Goal: Contribute content

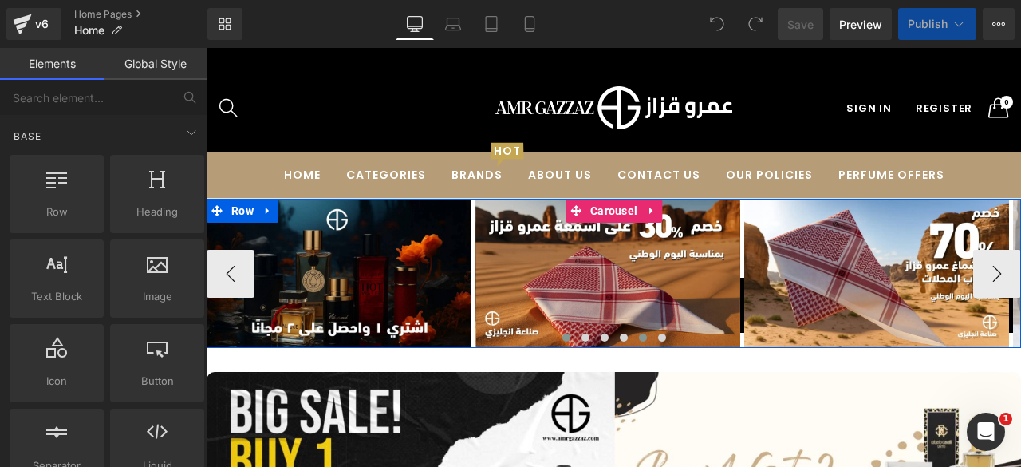
click at [639, 338] on span at bounding box center [643, 337] width 8 height 8
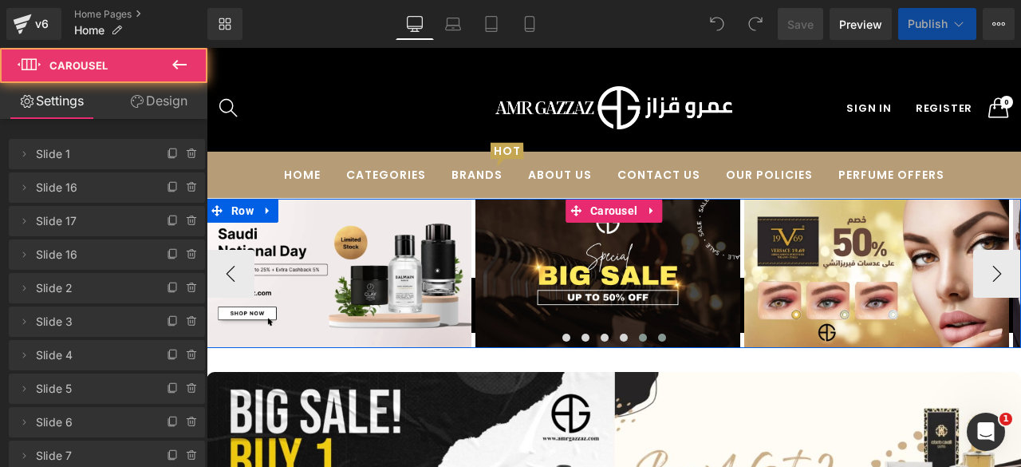
click at [658, 333] on span at bounding box center [662, 337] width 8 height 8
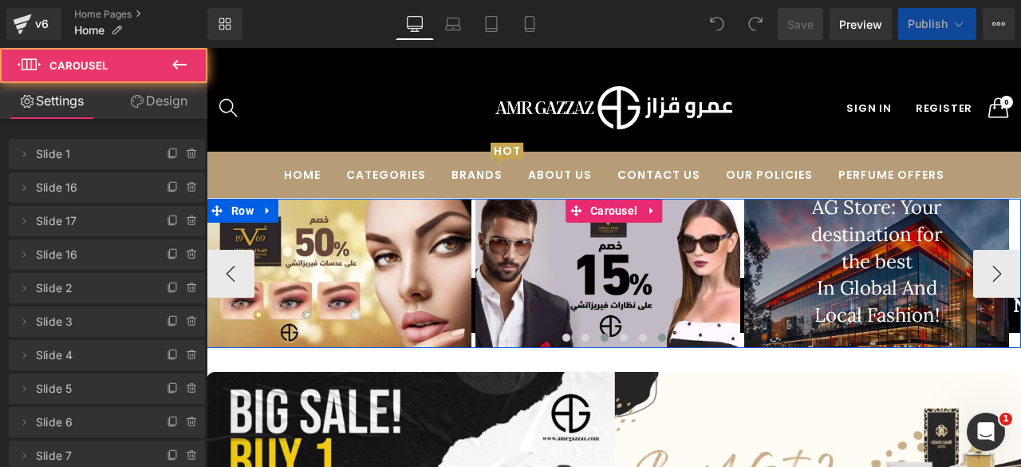
click at [601, 335] on span at bounding box center [605, 337] width 8 height 8
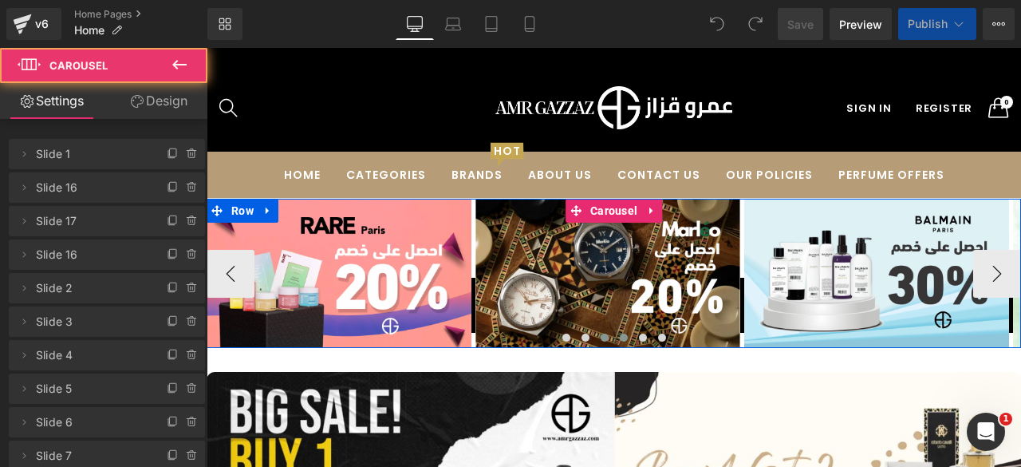
click at [620, 335] on span at bounding box center [624, 337] width 8 height 8
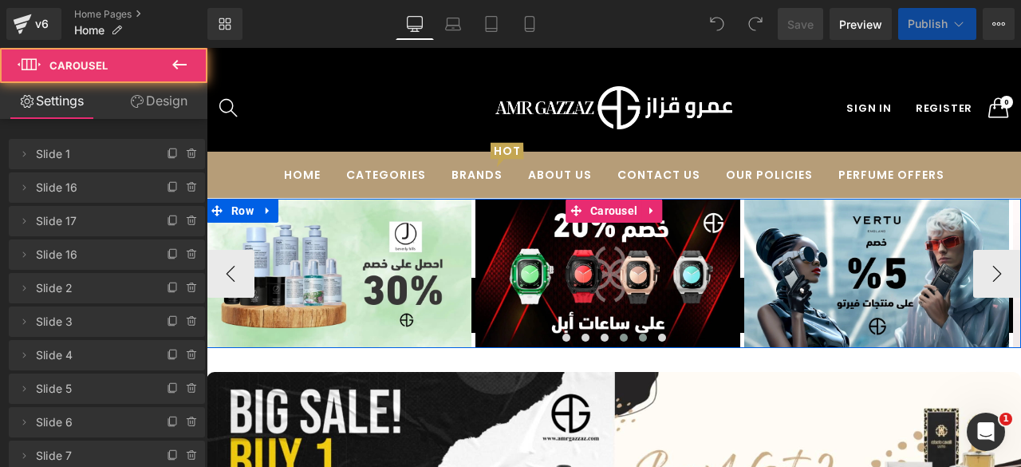
click at [633, 334] on button at bounding box center [642, 337] width 19 height 16
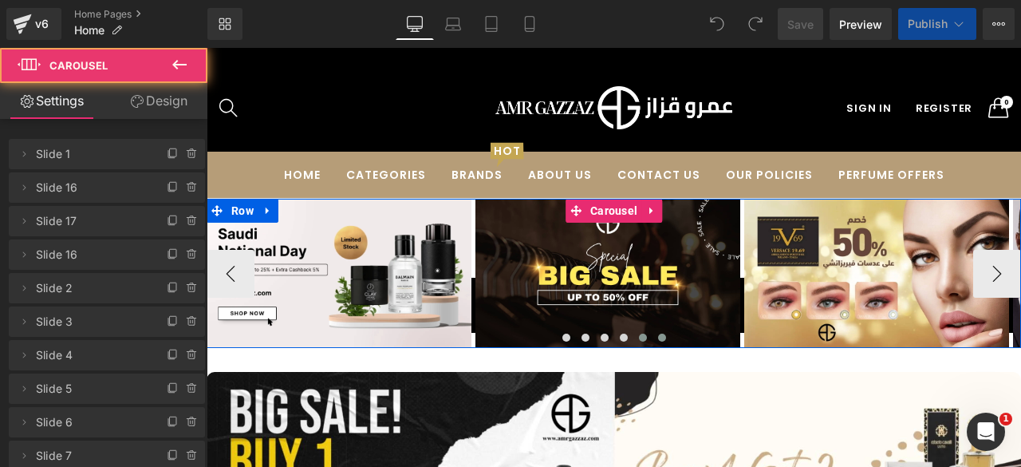
click at [658, 335] on span at bounding box center [662, 337] width 8 height 8
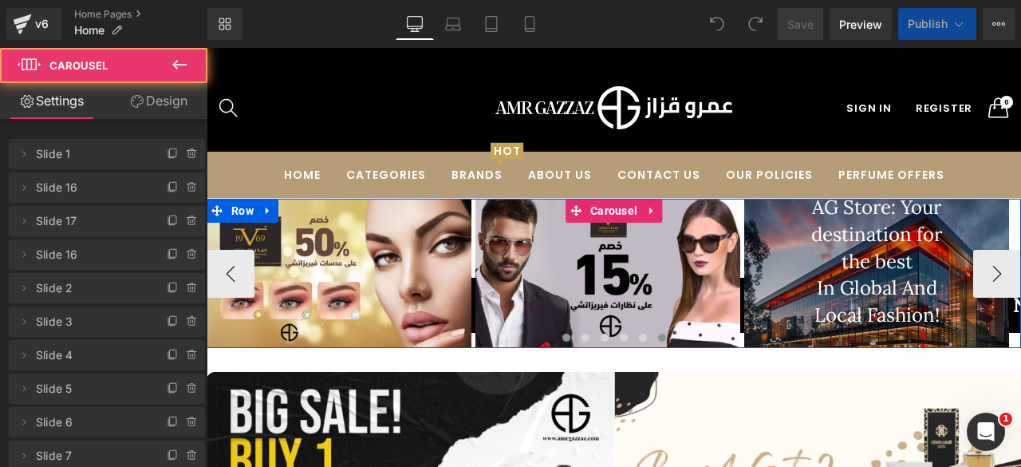
click at [562, 337] on span at bounding box center [566, 337] width 8 height 8
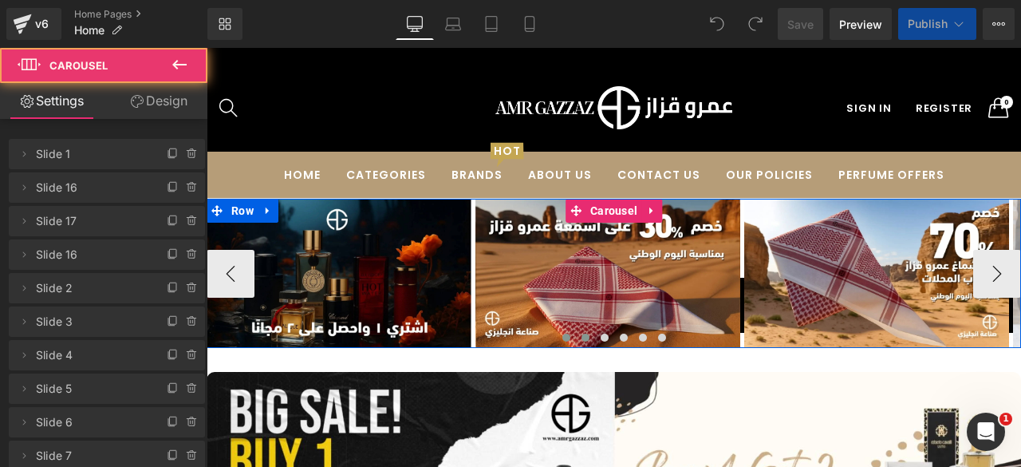
click at [582, 333] on span at bounding box center [586, 337] width 8 height 8
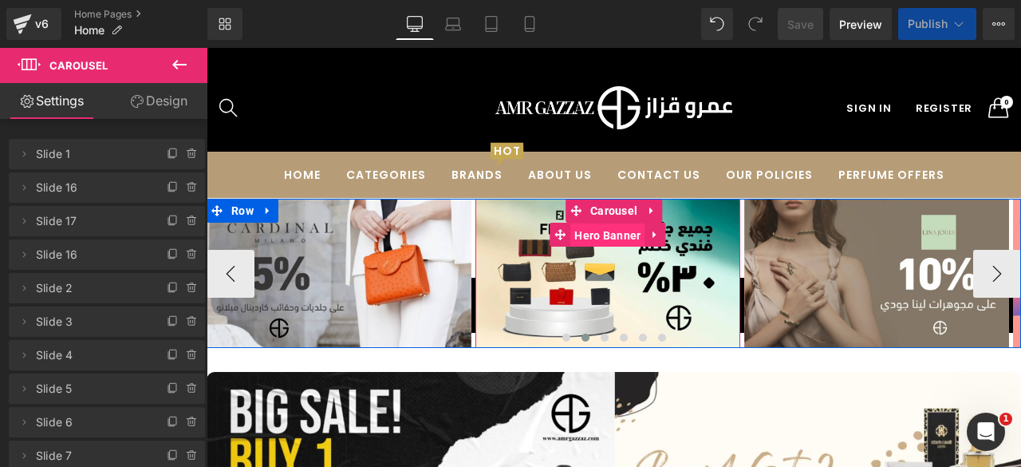
click at [606, 241] on span "Hero Banner" at bounding box center [607, 235] width 74 height 24
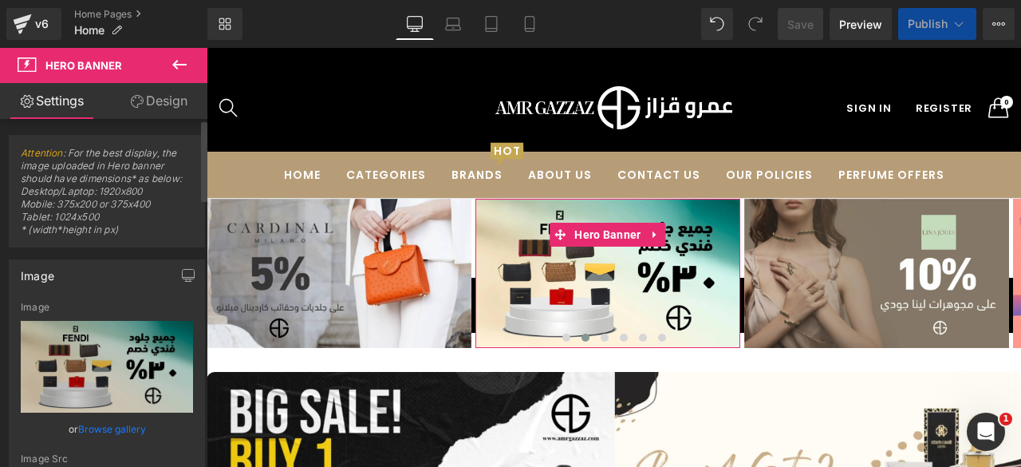
click at [111, 424] on link "Browse gallery" at bounding box center [112, 429] width 68 height 28
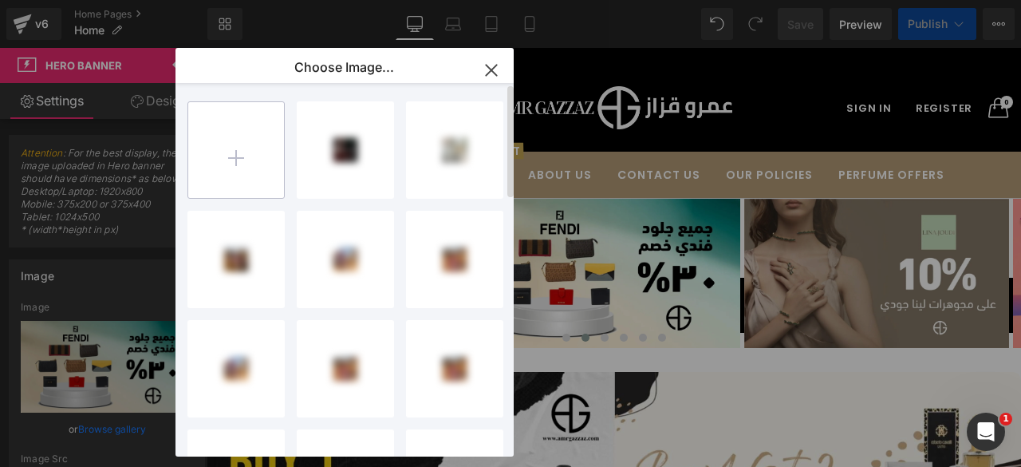
click at [249, 152] on input "file" at bounding box center [236, 150] width 96 height 96
type input "C:\fakepath\b196de17-7018-43fa-b4e8-e84c7b05cd86.webp"
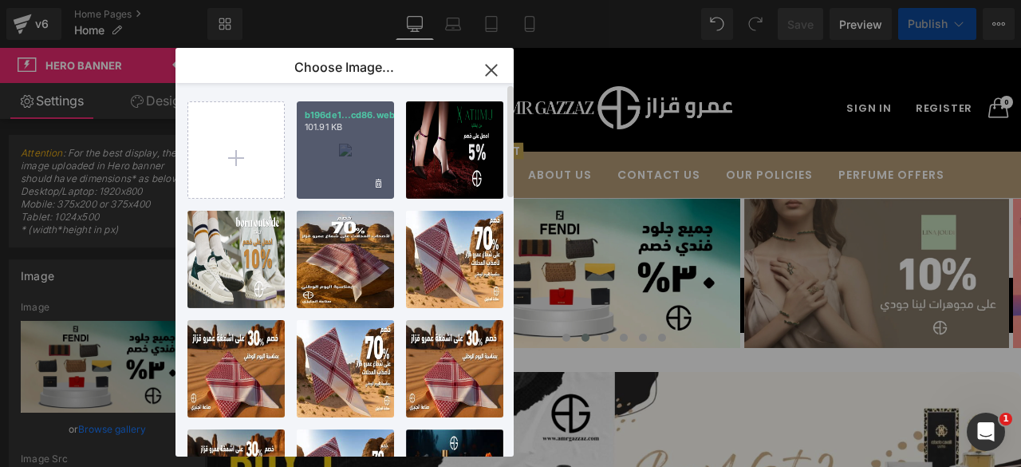
click at [341, 159] on div "b196de1...cd86.webp 101.91 KB" at bounding box center [345, 149] width 97 height 97
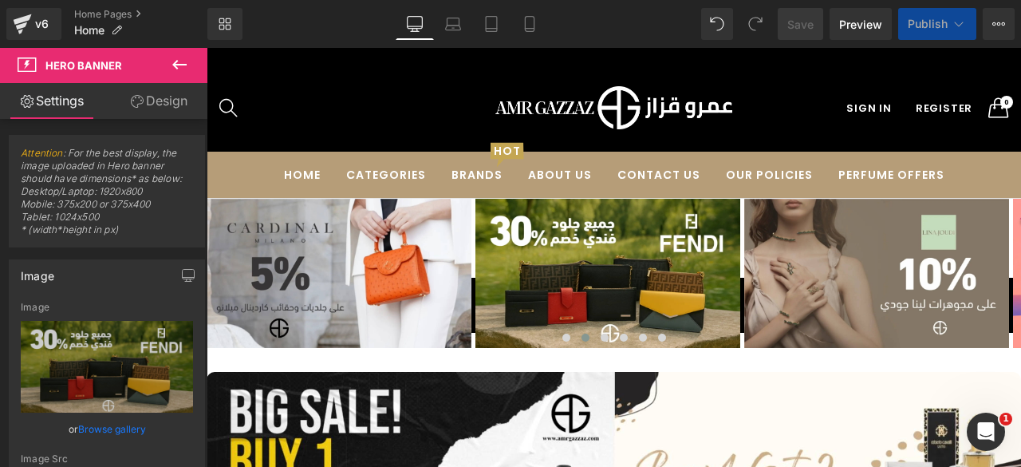
type input "https://ucarecdn.com/a3916d7e-1033-405f-a549-04710fcdbcd4/-/format/auto/-/previ…"
click at [523, 23] on icon at bounding box center [530, 24] width 16 height 16
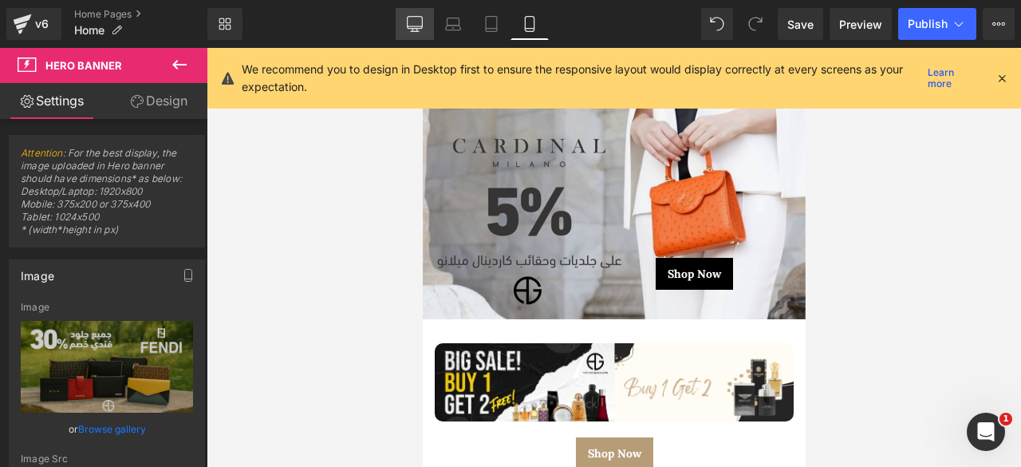
click at [412, 22] on icon at bounding box center [415, 24] width 16 height 16
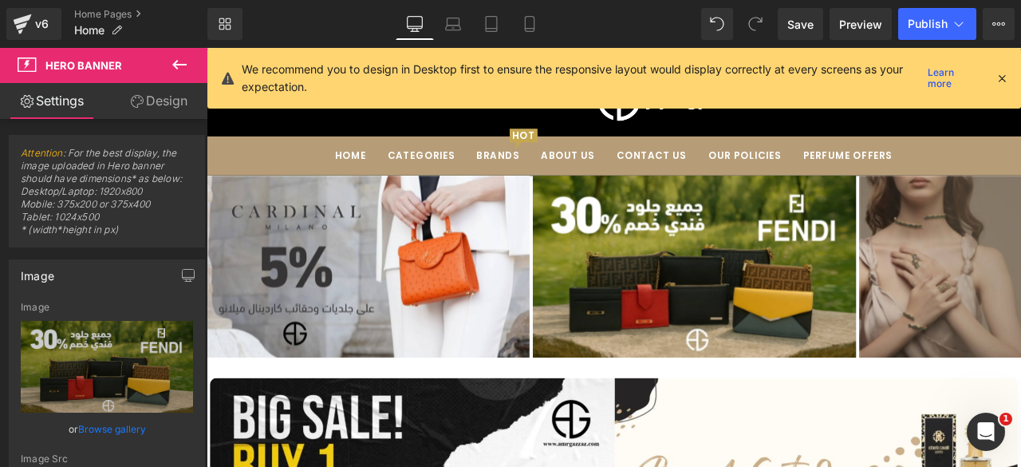
scroll to position [97, 0]
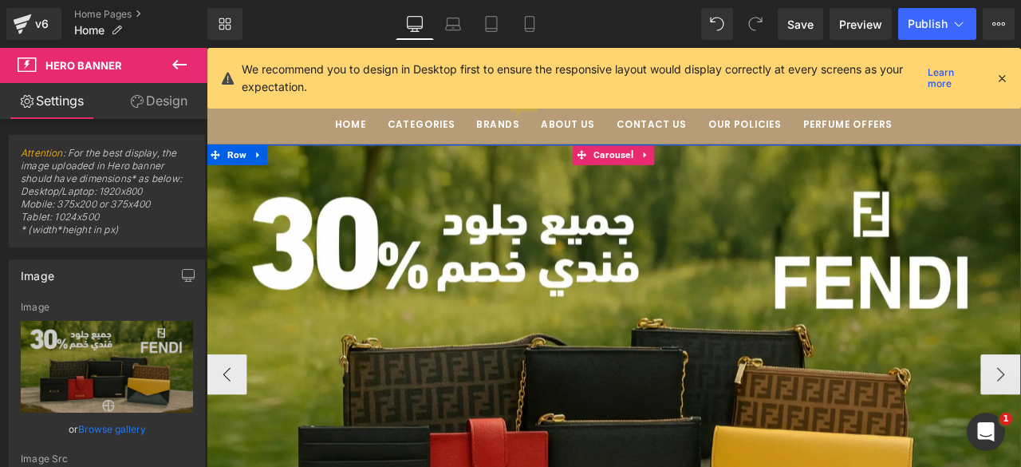
scroll to position [34, 0]
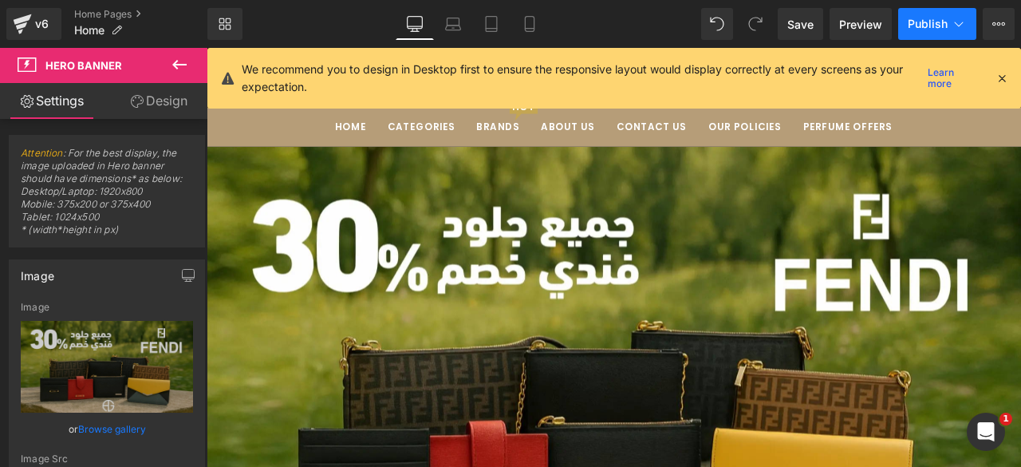
click at [921, 25] on span "Publish" at bounding box center [928, 24] width 40 height 13
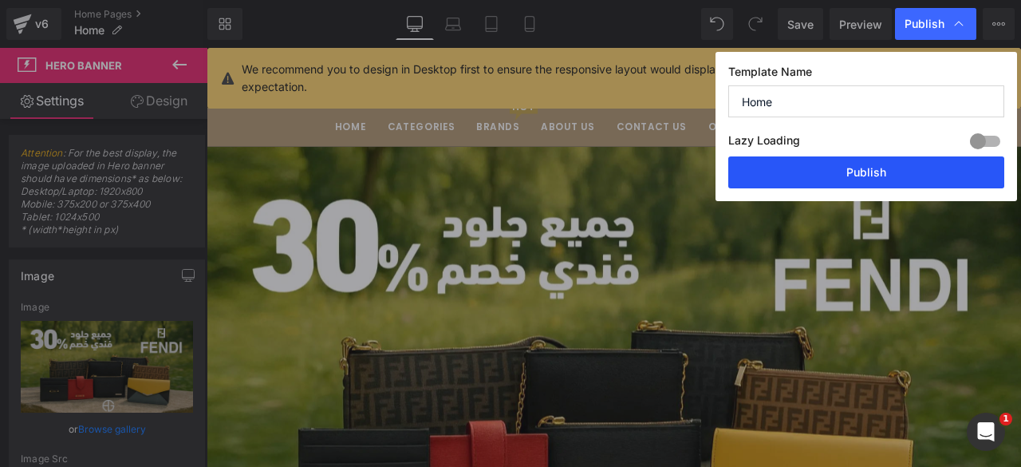
click at [871, 171] on button "Publish" at bounding box center [866, 172] width 276 height 32
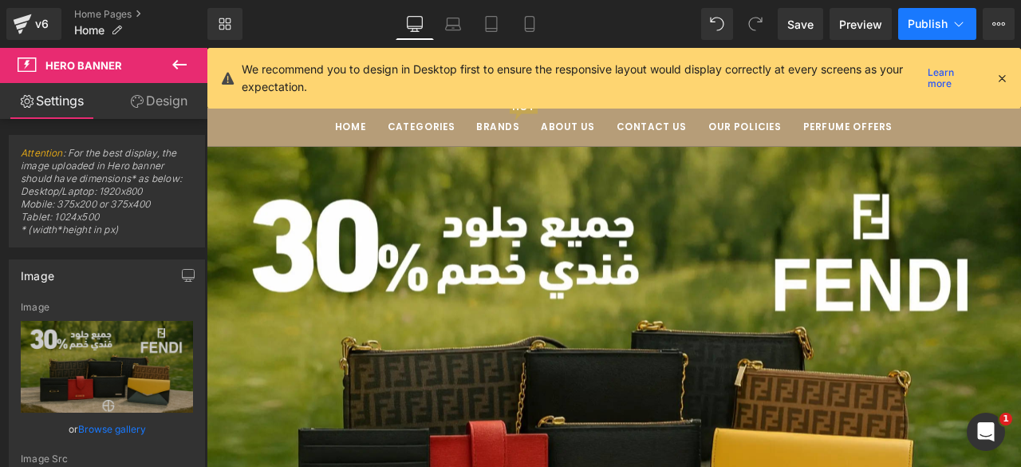
click at [923, 18] on span "Publish" at bounding box center [928, 24] width 40 height 13
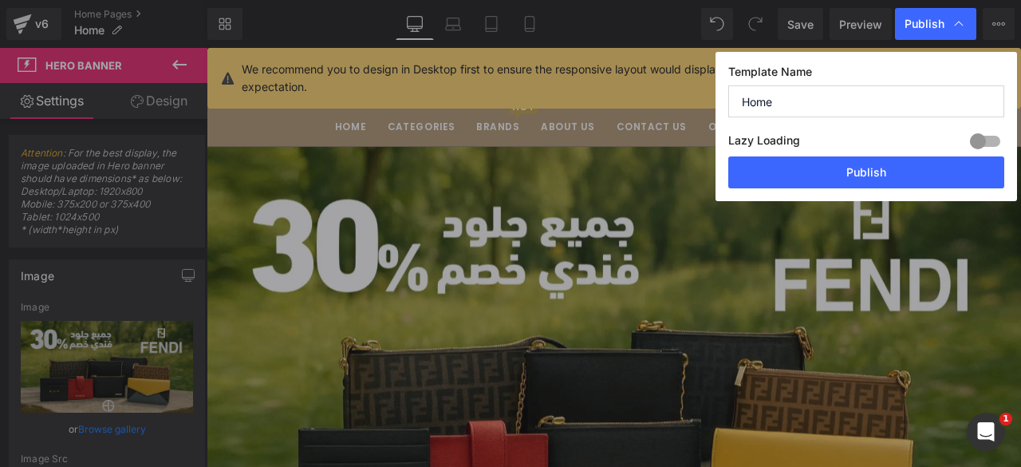
click at [925, 23] on span "Publish" at bounding box center [925, 24] width 40 height 14
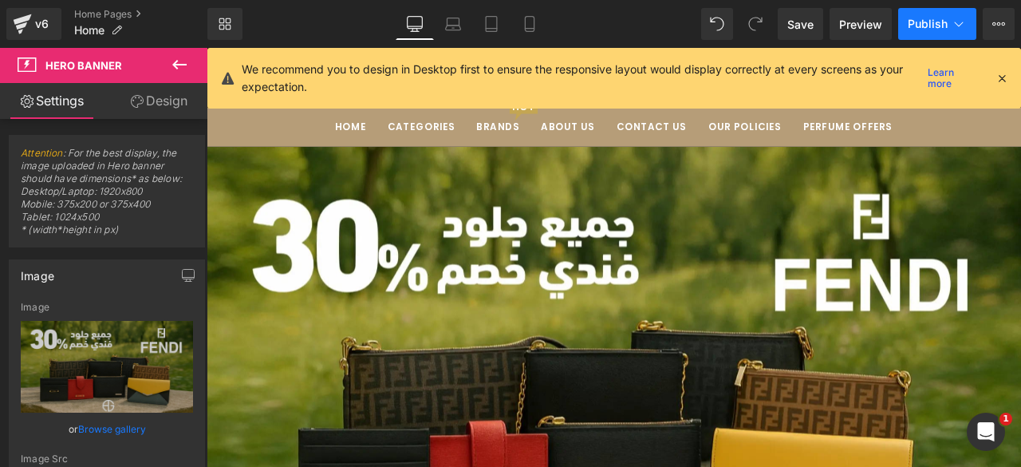
click at [925, 23] on span "Publish" at bounding box center [928, 24] width 40 height 13
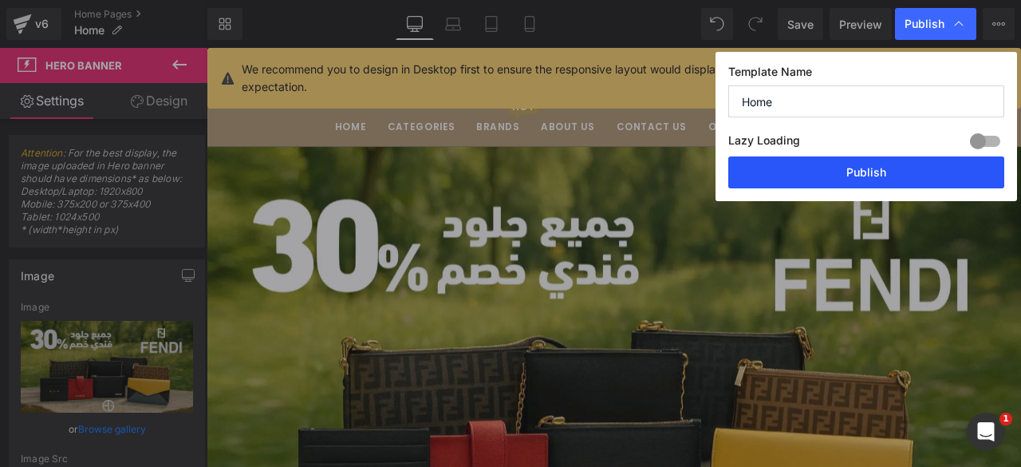
click at [874, 171] on button "Publish" at bounding box center [866, 172] width 276 height 32
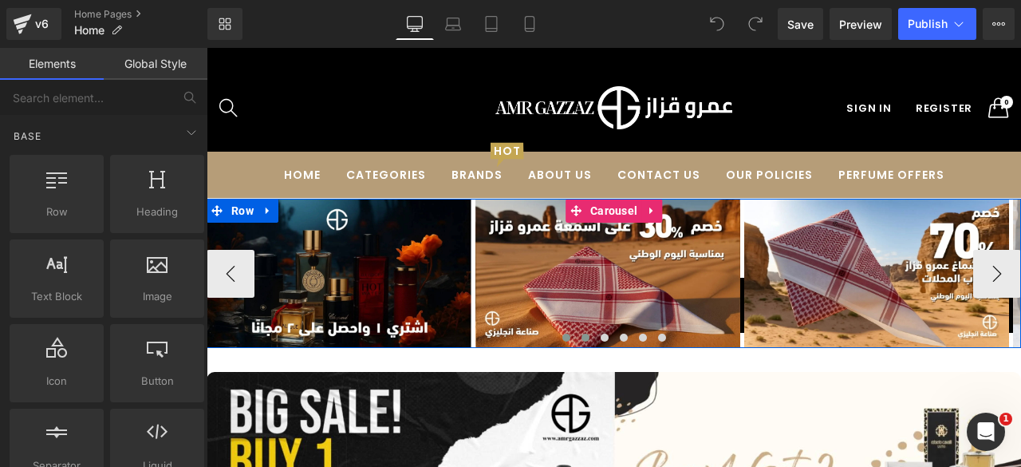
click at [582, 334] on span at bounding box center [586, 337] width 8 height 8
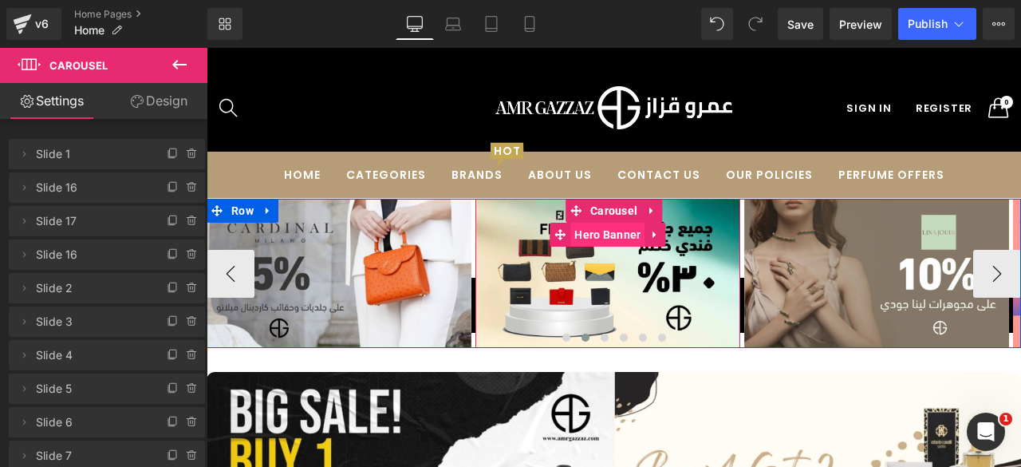
click at [597, 237] on span "Hero Banner" at bounding box center [607, 235] width 74 height 24
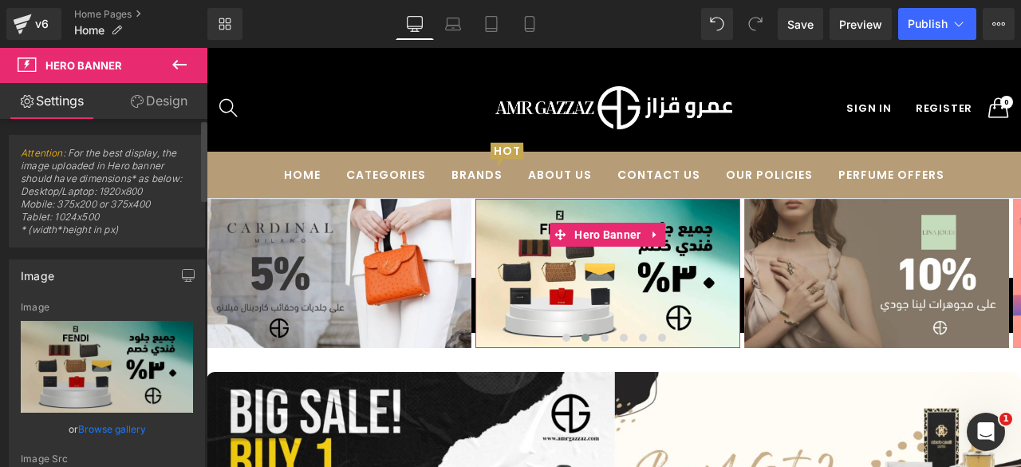
click at [101, 424] on link "Browse gallery" at bounding box center [112, 429] width 68 height 28
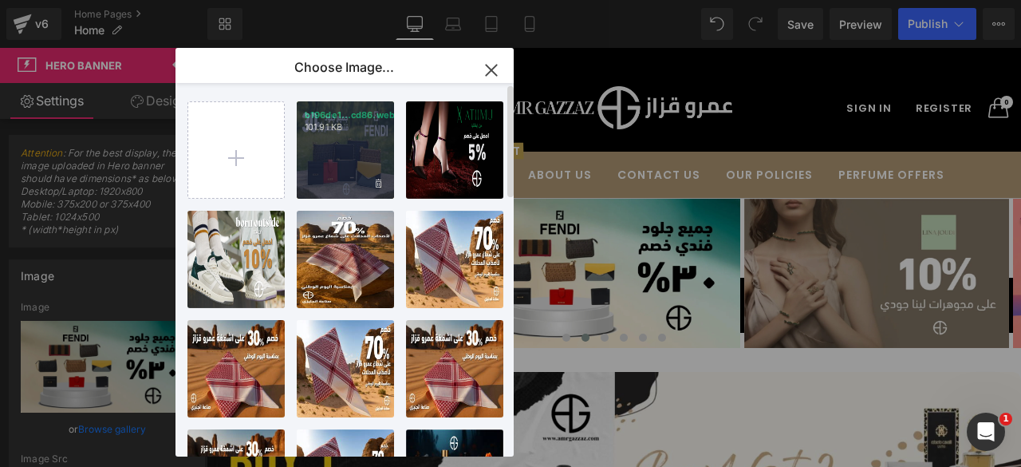
click at [343, 151] on div "b196de1...cd86.webp 101.91 KB" at bounding box center [345, 149] width 97 height 97
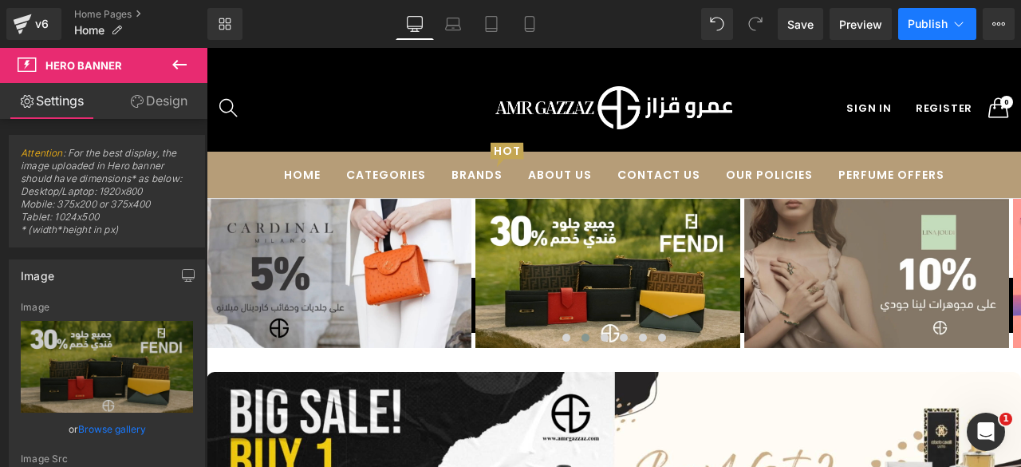
click at [933, 28] on span "Publish" at bounding box center [928, 24] width 40 height 13
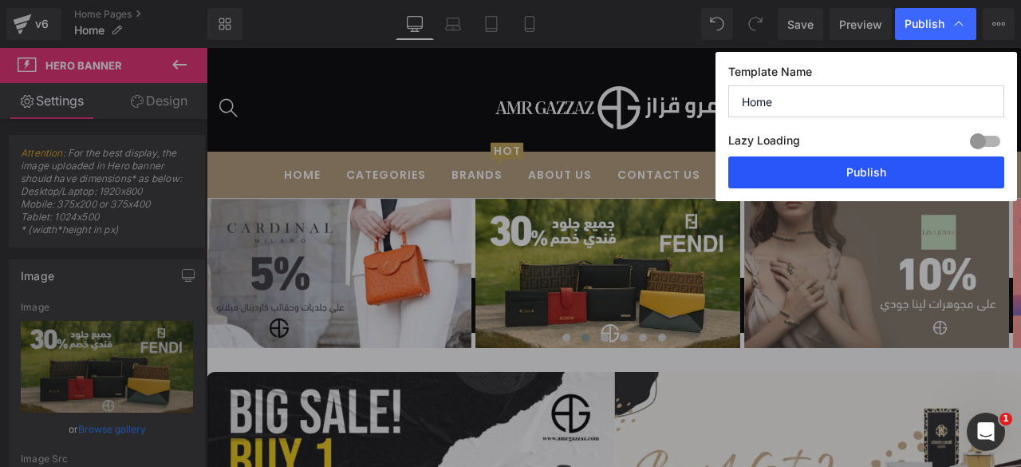
click at [833, 163] on button "Publish" at bounding box center [866, 172] width 276 height 32
